Goal: Task Accomplishment & Management: Use online tool/utility

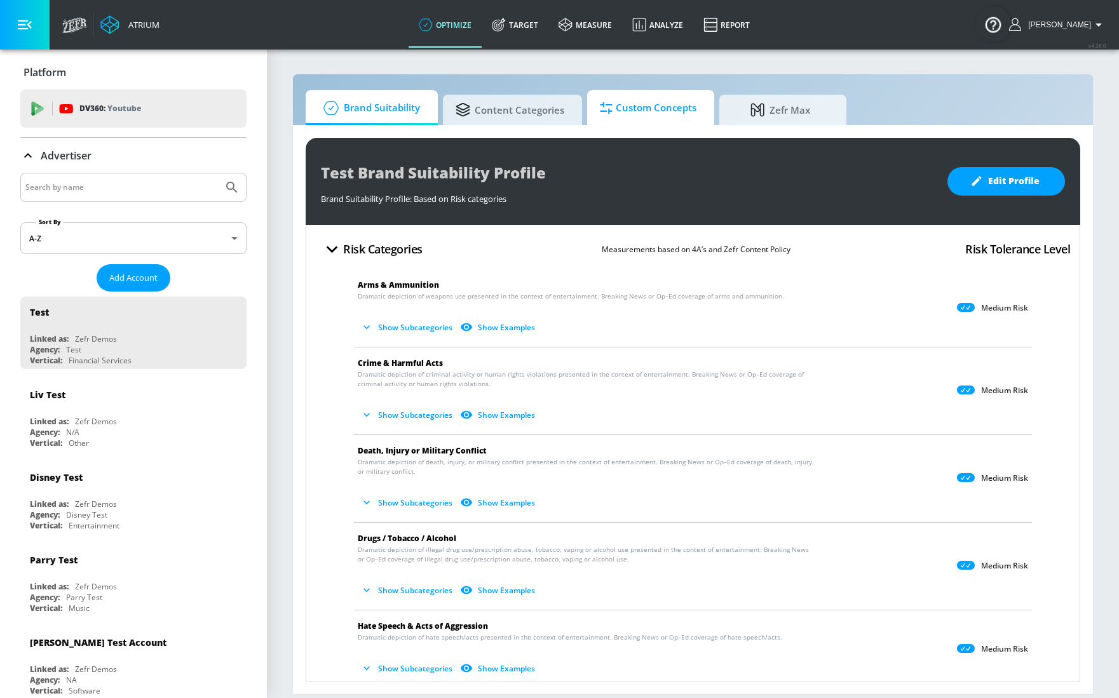
click at [616, 105] on span "Custom Concepts" at bounding box center [648, 108] width 97 height 30
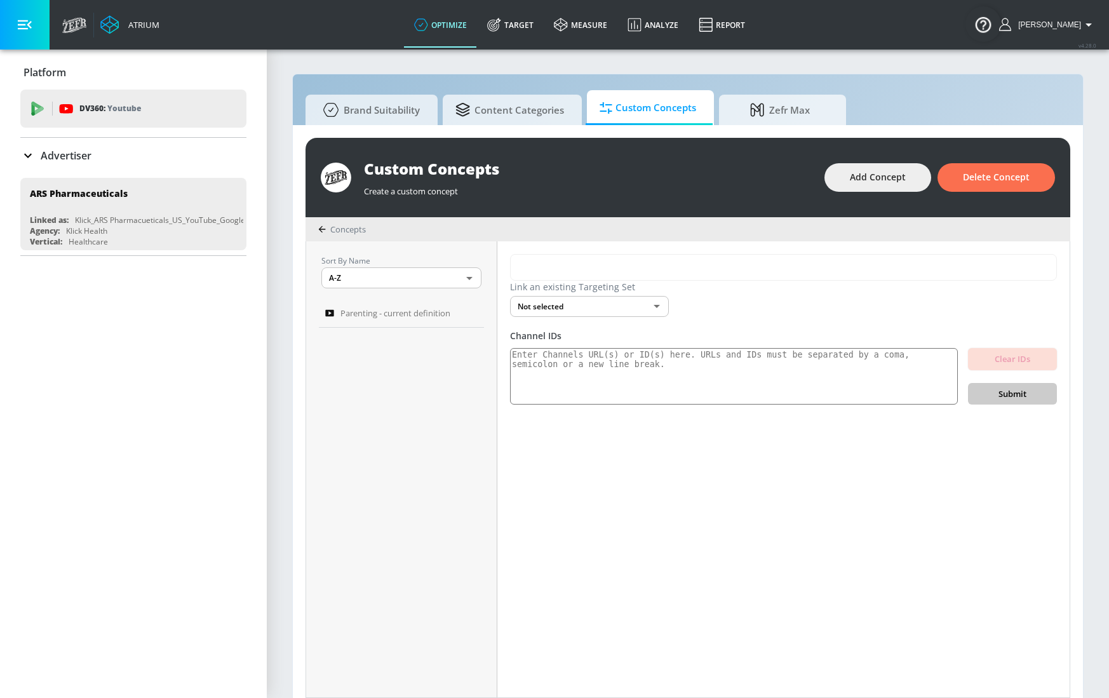
click at [631, 109] on span "Custom Concepts" at bounding box center [648, 108] width 97 height 30
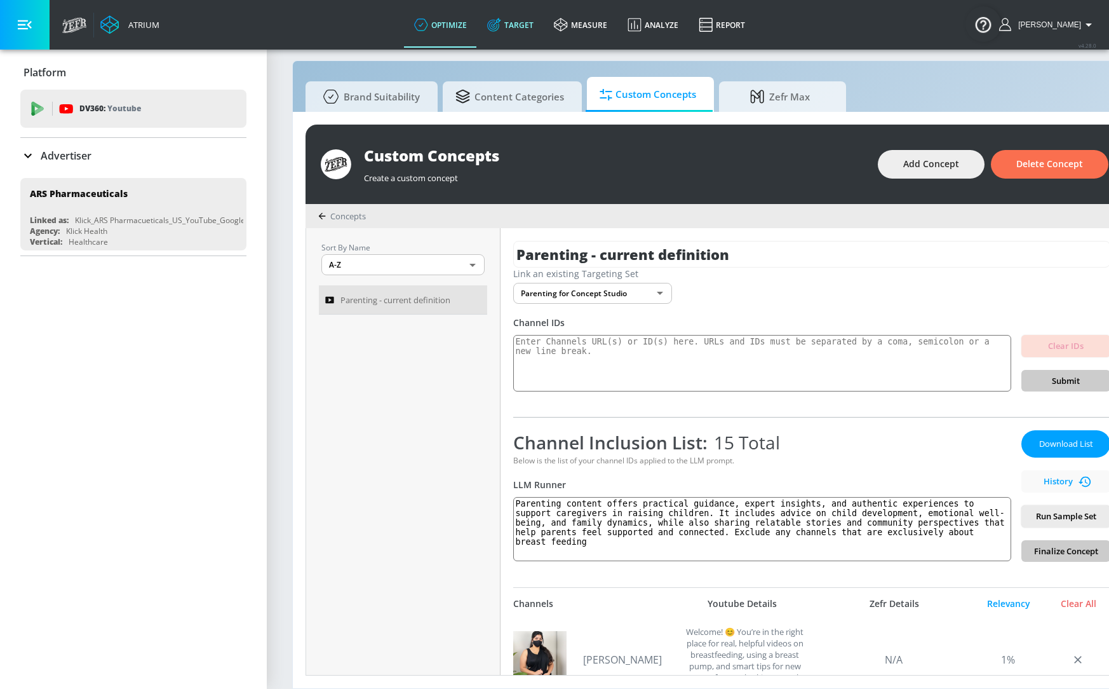
click at [497, 27] on icon at bounding box center [493, 26] width 8 height 8
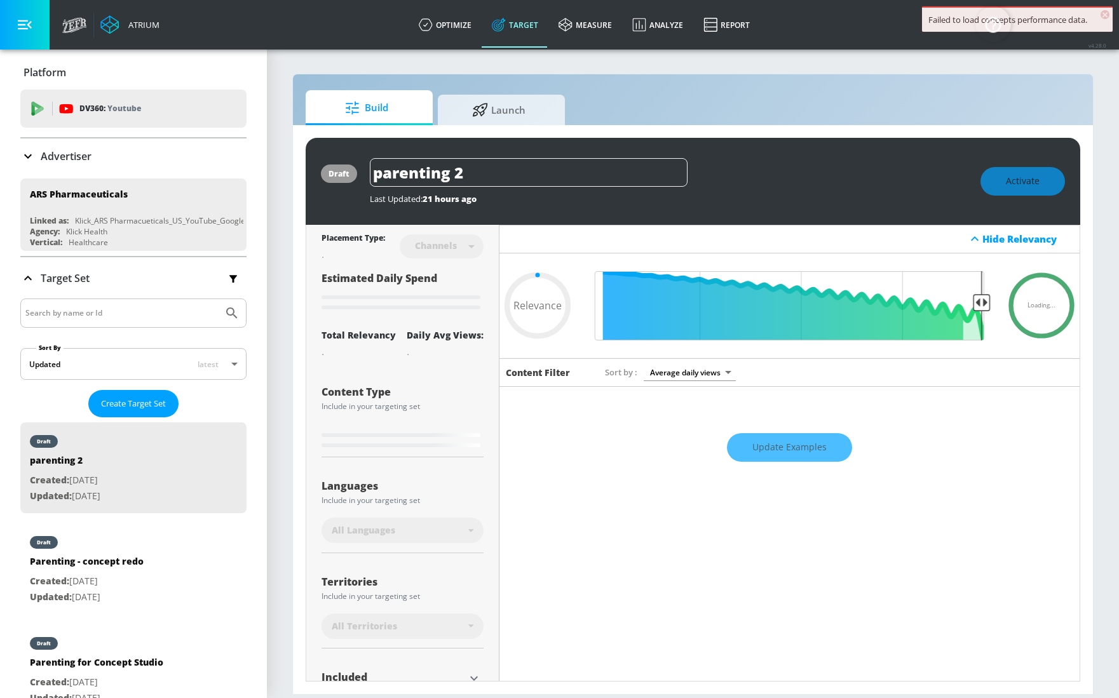
type input "0.25"
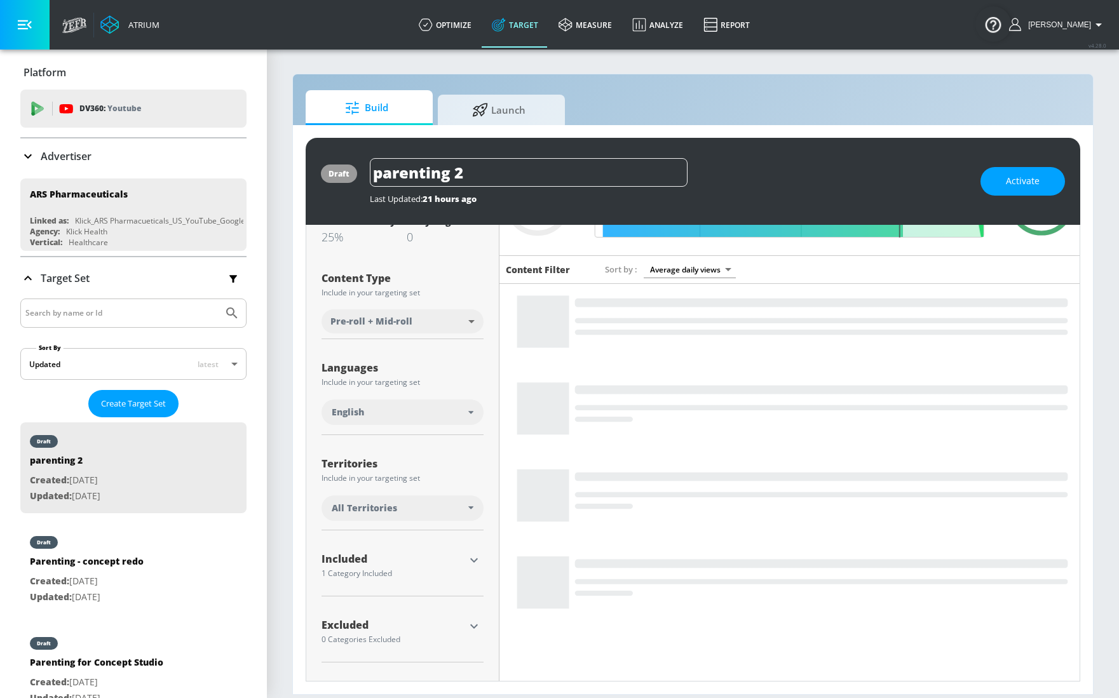
scroll to position [110, 0]
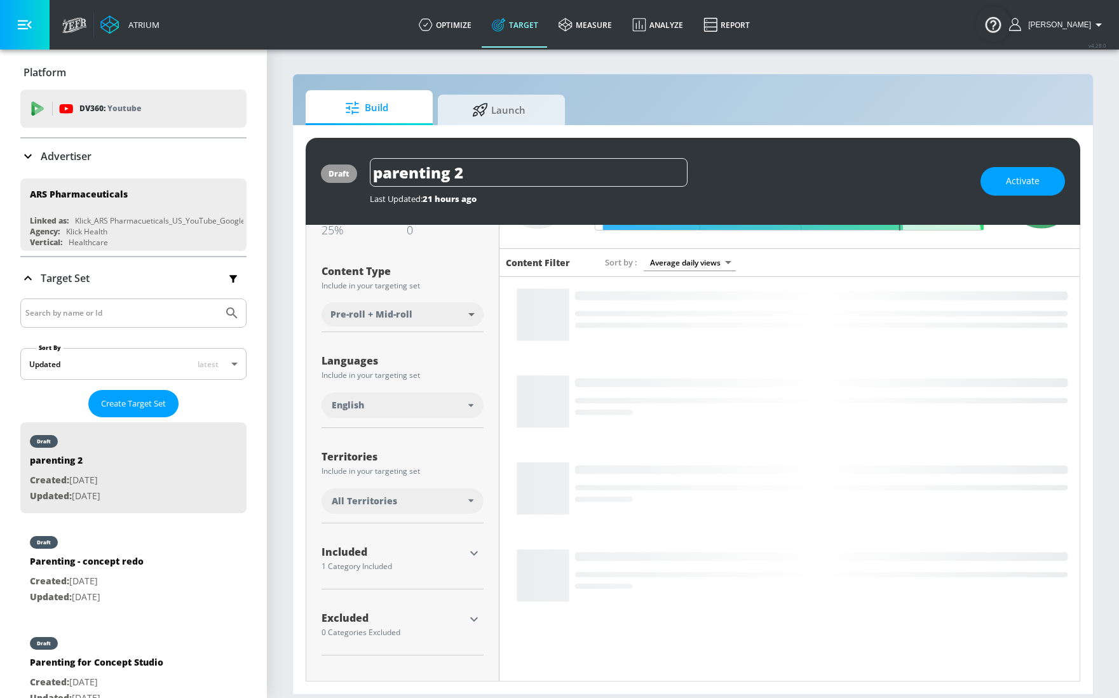
click at [473, 551] on div "Included 1 Category Included included Categories Clear All Parenting - current …" at bounding box center [402, 562] width 162 height 56
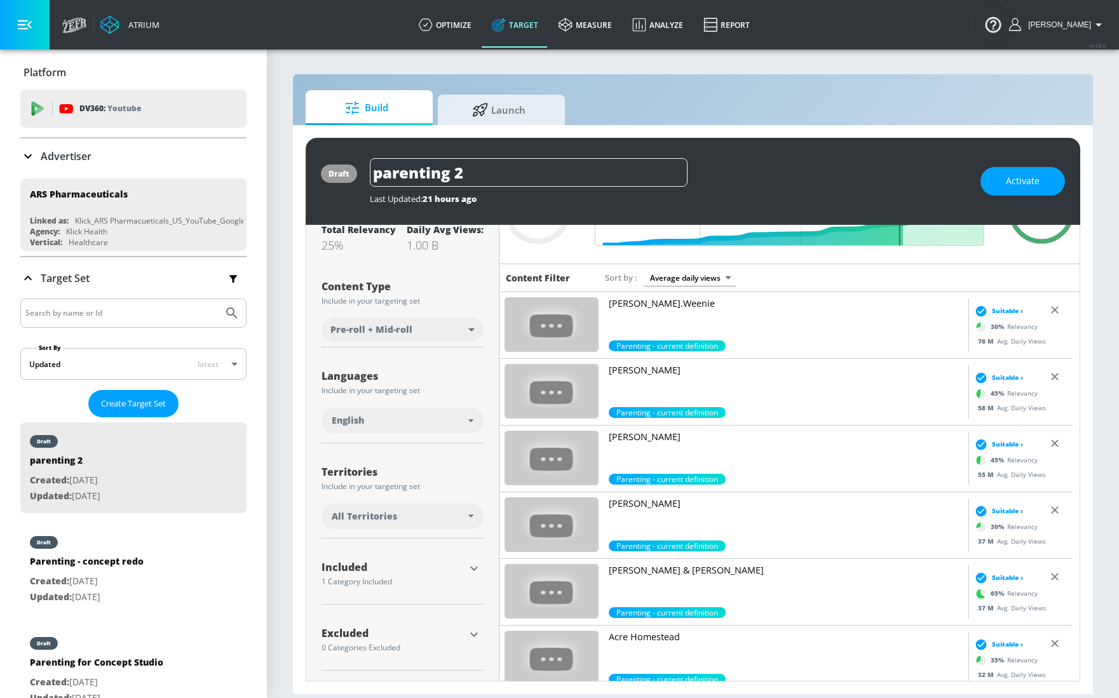
scroll to position [95, 0]
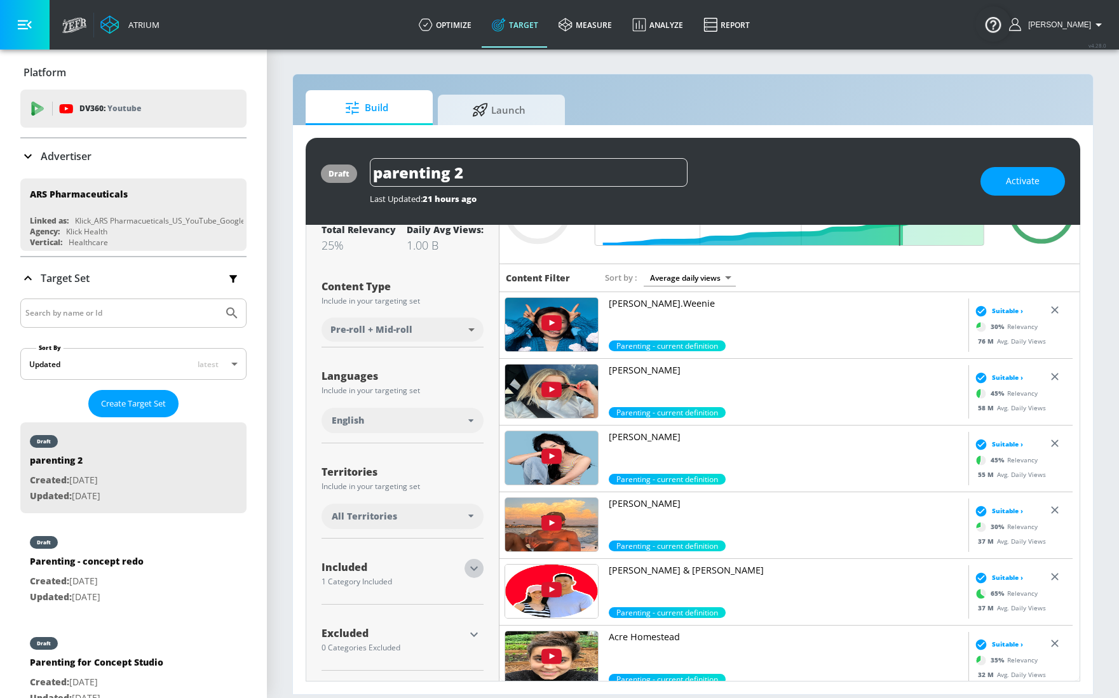
click at [470, 568] on icon "button" at bounding box center [474, 569] width 8 height 4
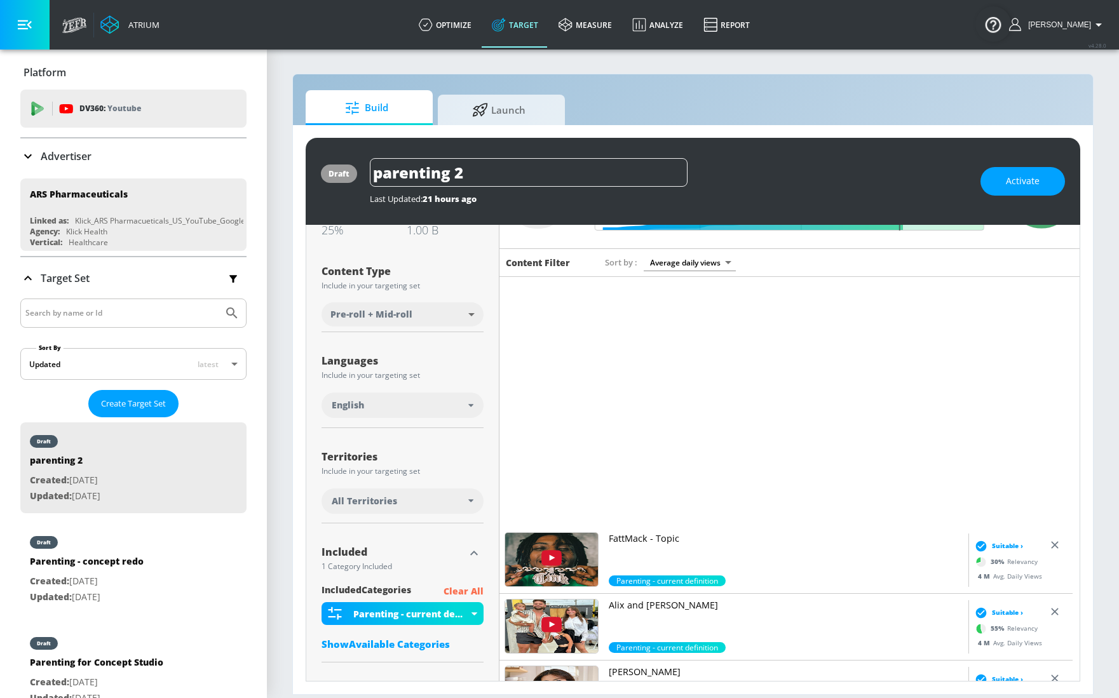
scroll to position [3271, 0]
